Goal: Find specific page/section

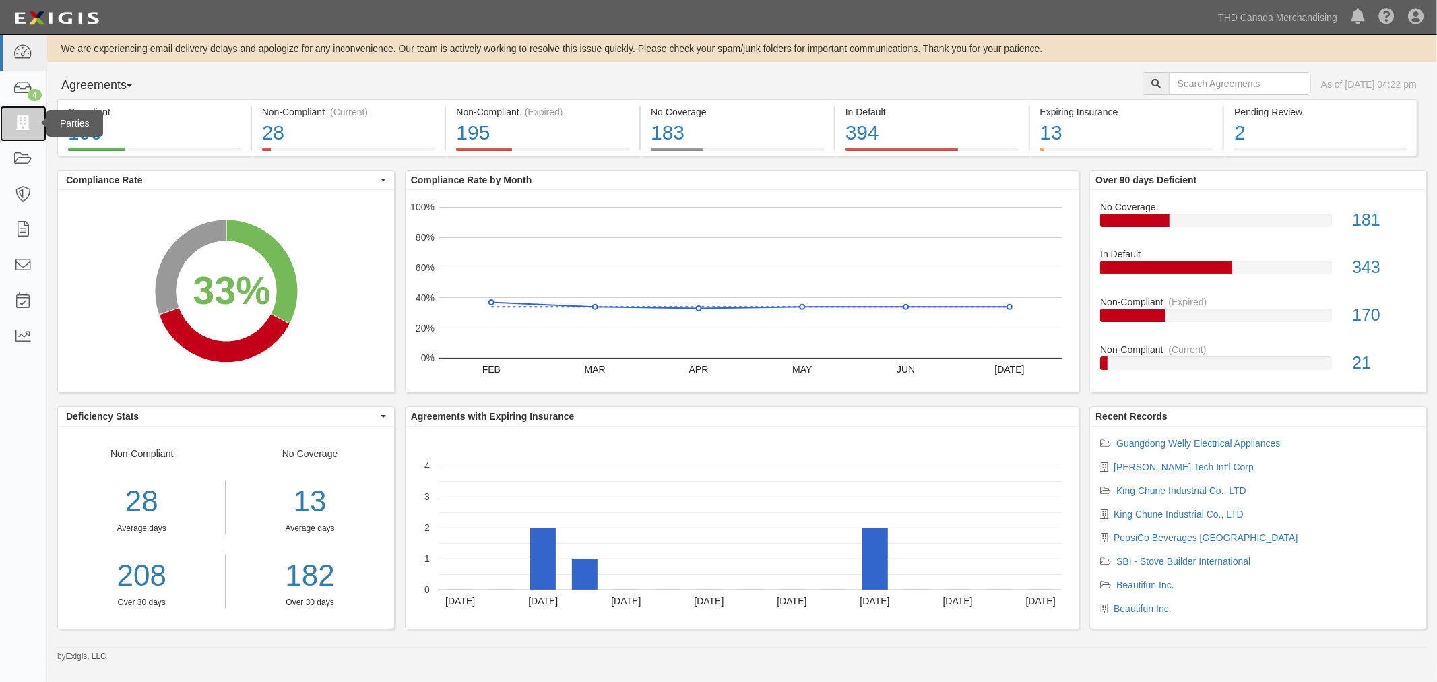
click at [28, 140] on link at bounding box center [23, 124] width 46 height 36
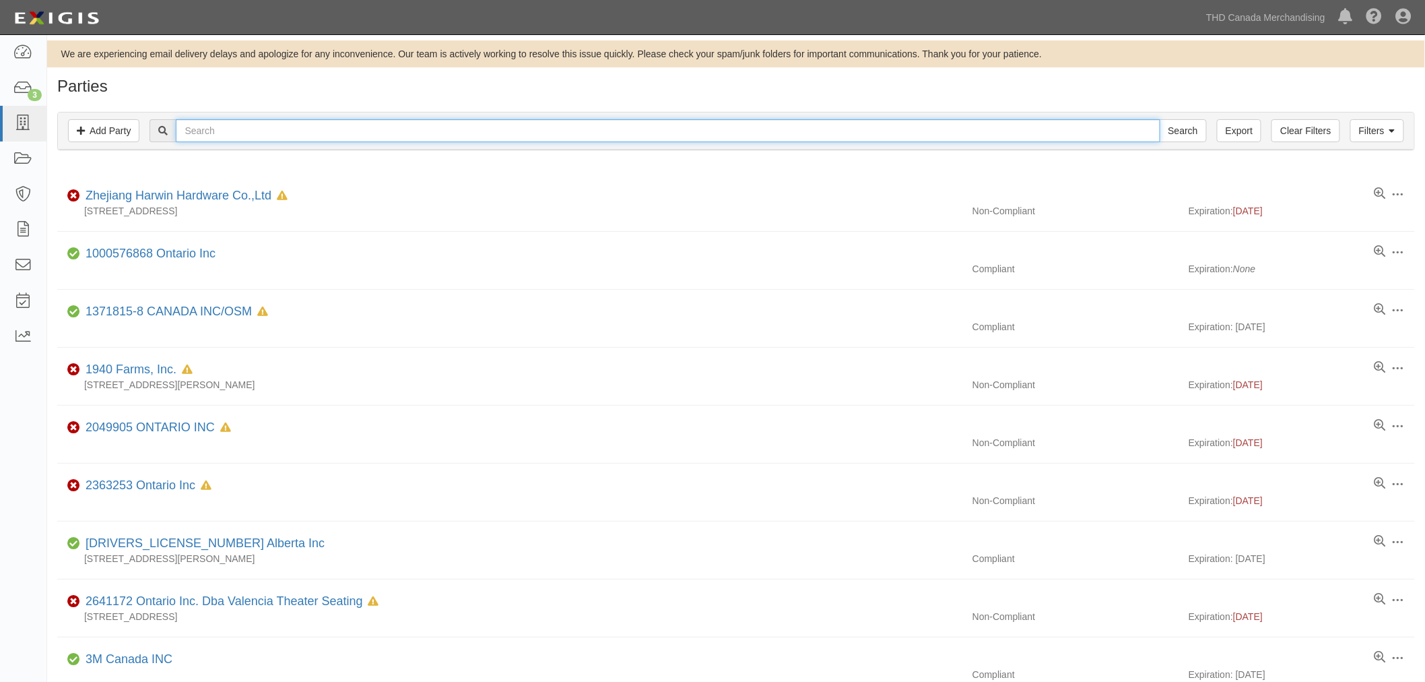
click at [434, 133] on input "text" at bounding box center [668, 130] width 984 height 23
type input "welly"
click at [1184, 125] on input "Search" at bounding box center [1183, 130] width 47 height 23
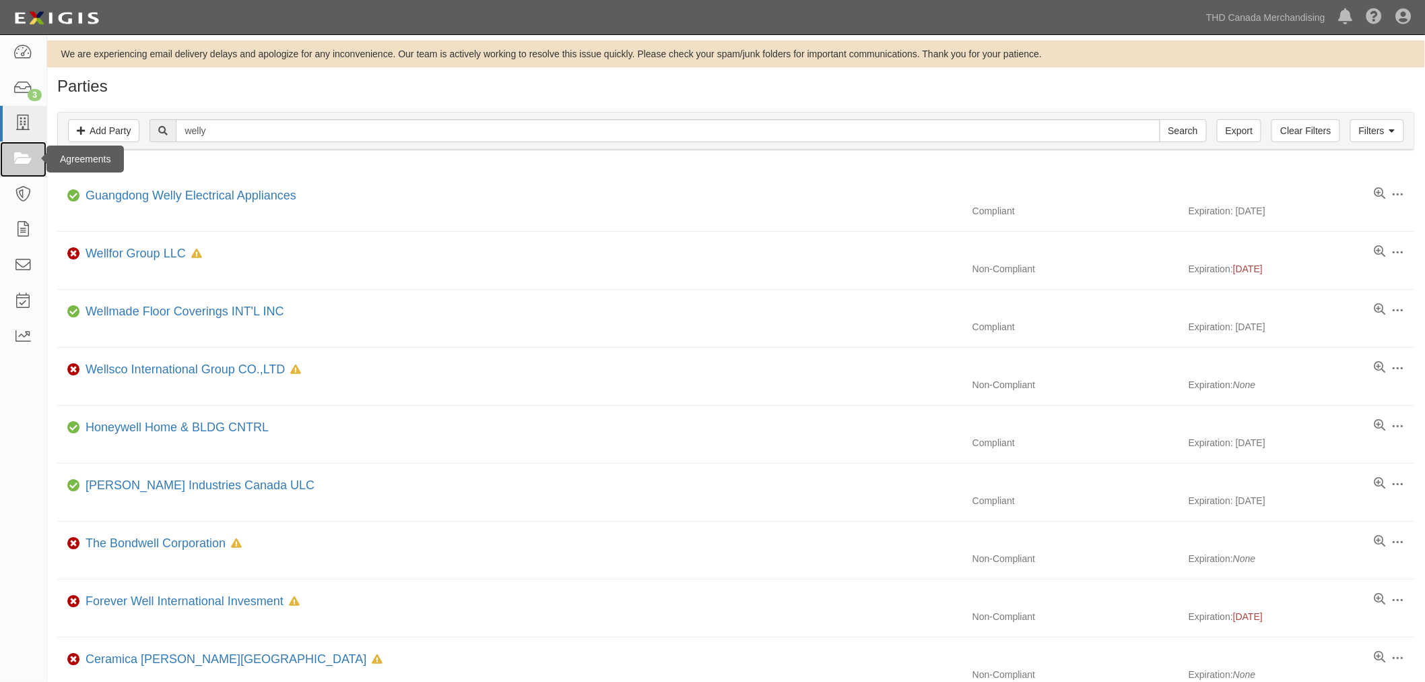
click at [7, 154] on link at bounding box center [23, 159] width 46 height 36
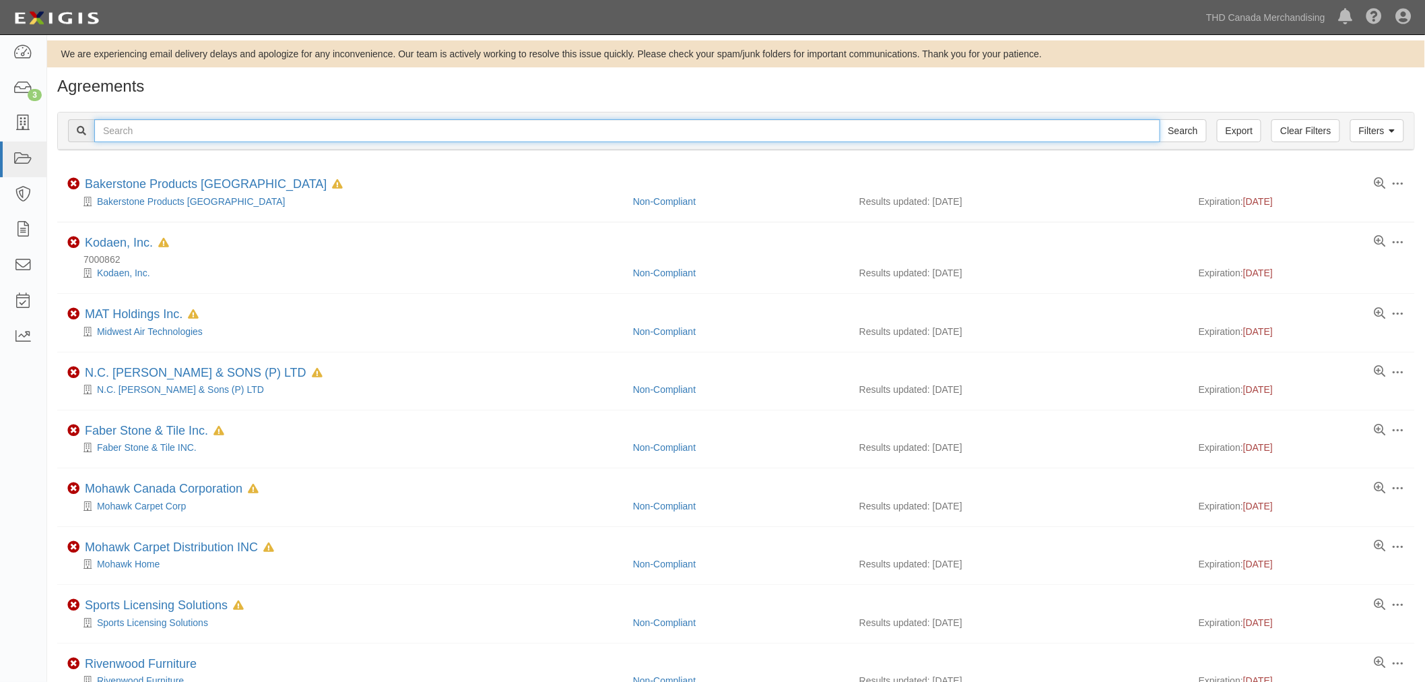
click at [288, 122] on input "text" at bounding box center [627, 130] width 1066 height 23
type input "guandont"
click at [470, 119] on input "Search" at bounding box center [1183, 130] width 47 height 23
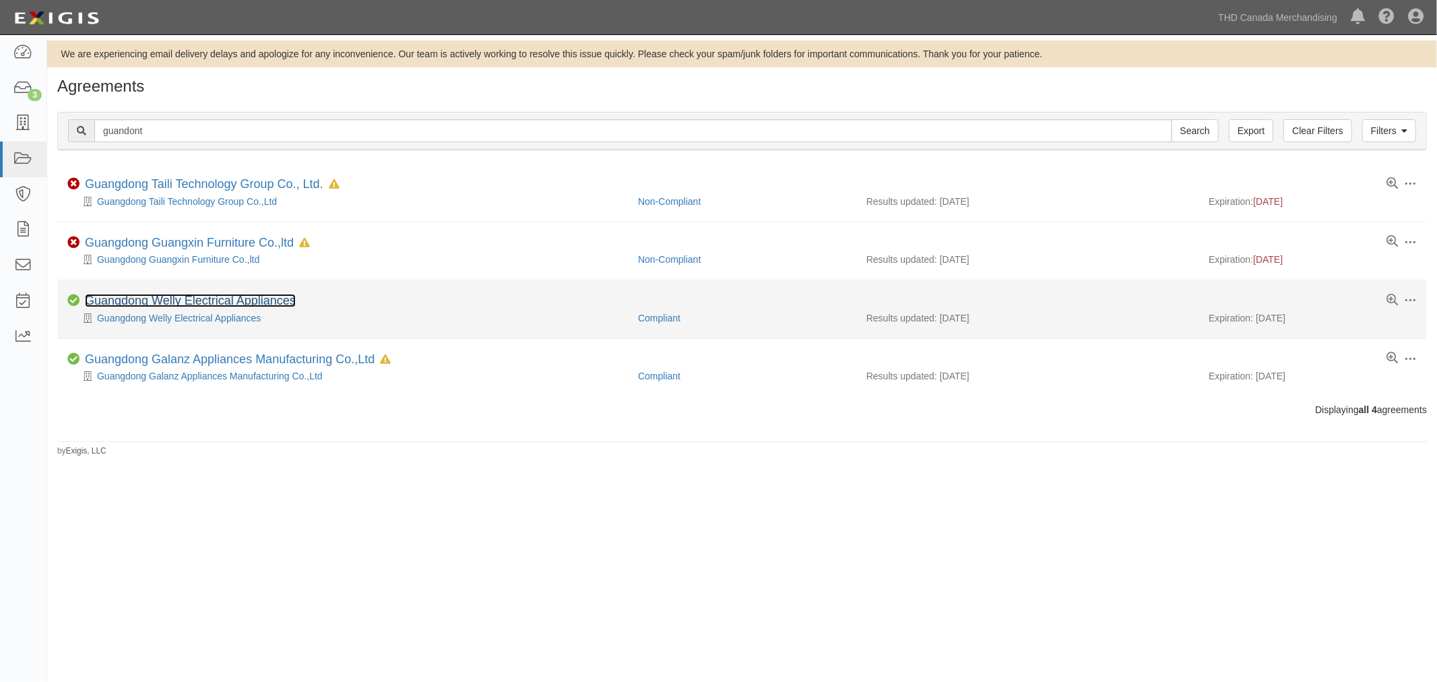
click at [268, 296] on link "Guangdong Welly Electrical Appliances" at bounding box center [190, 300] width 211 height 13
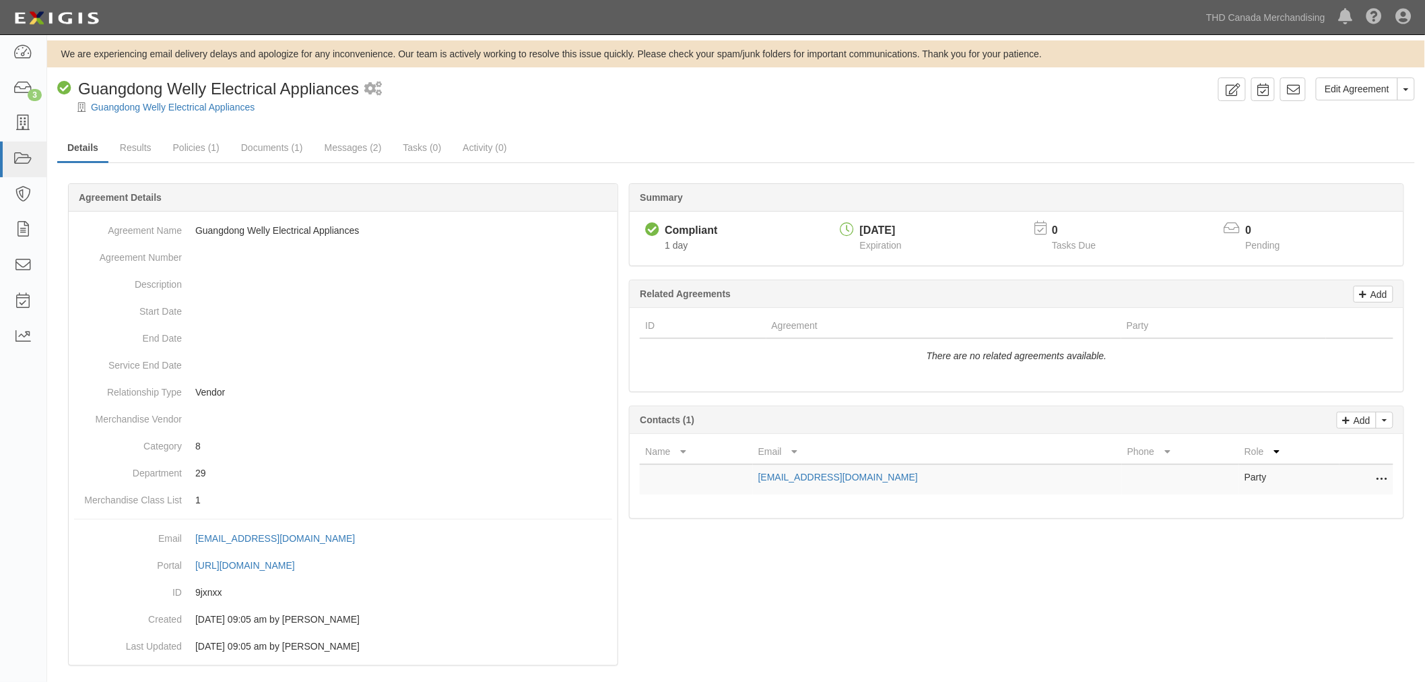
click at [952, 548] on div at bounding box center [736, 441] width 1358 height 476
